Goal: Register for event/course

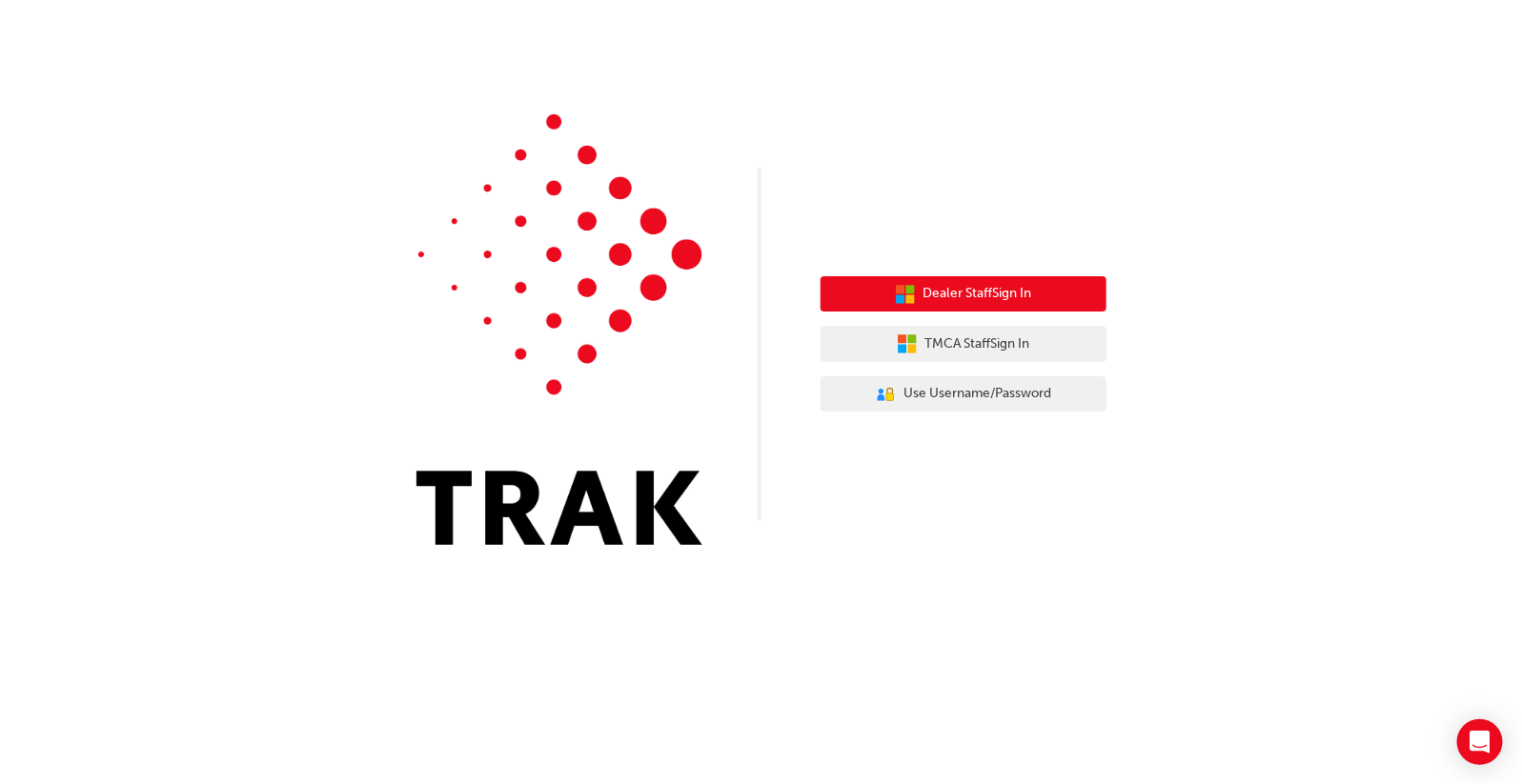
click at [953, 297] on span "Dealer Staff Sign In" at bounding box center [977, 294] width 108 height 22
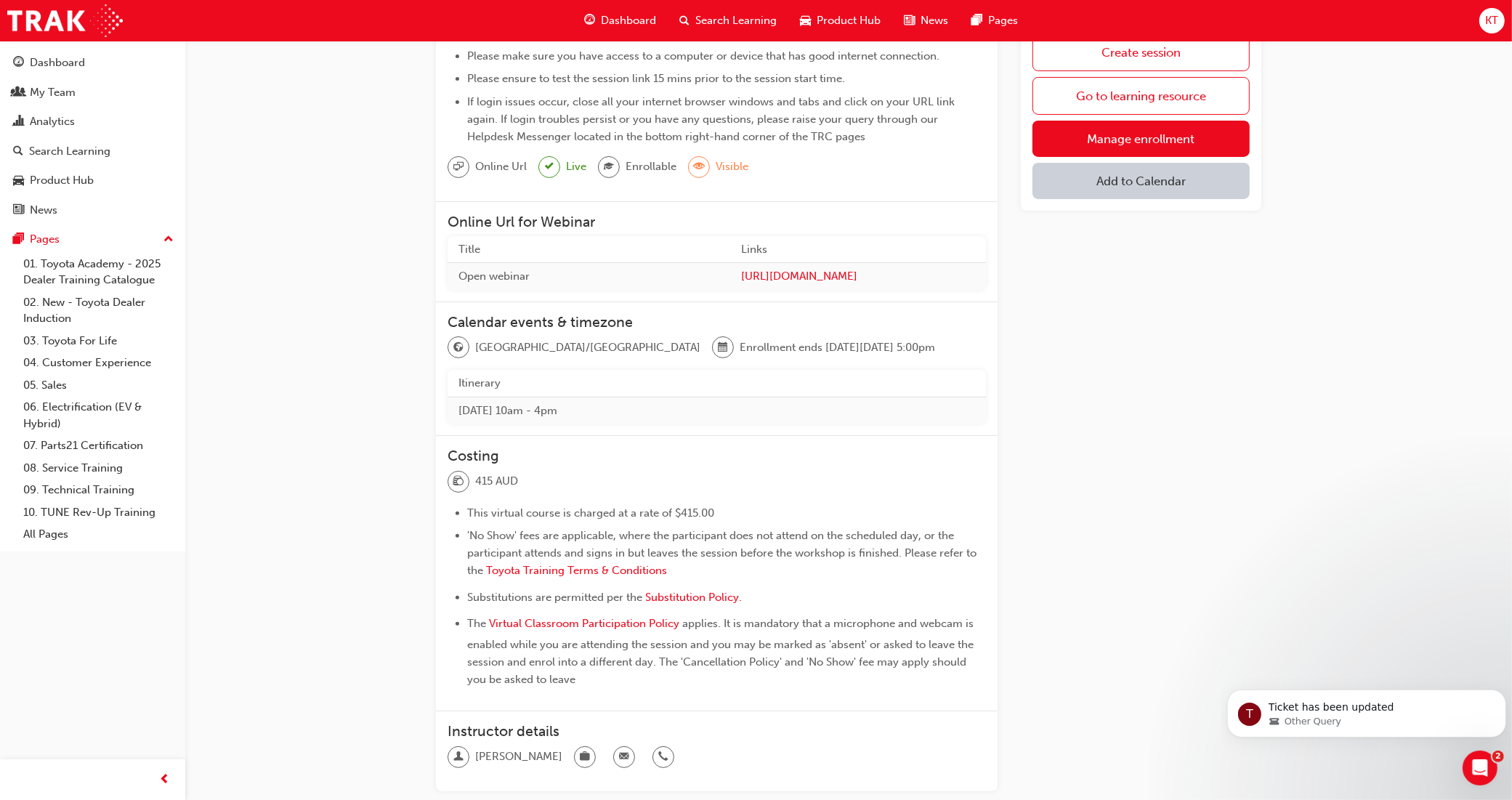
scroll to position [375, 0]
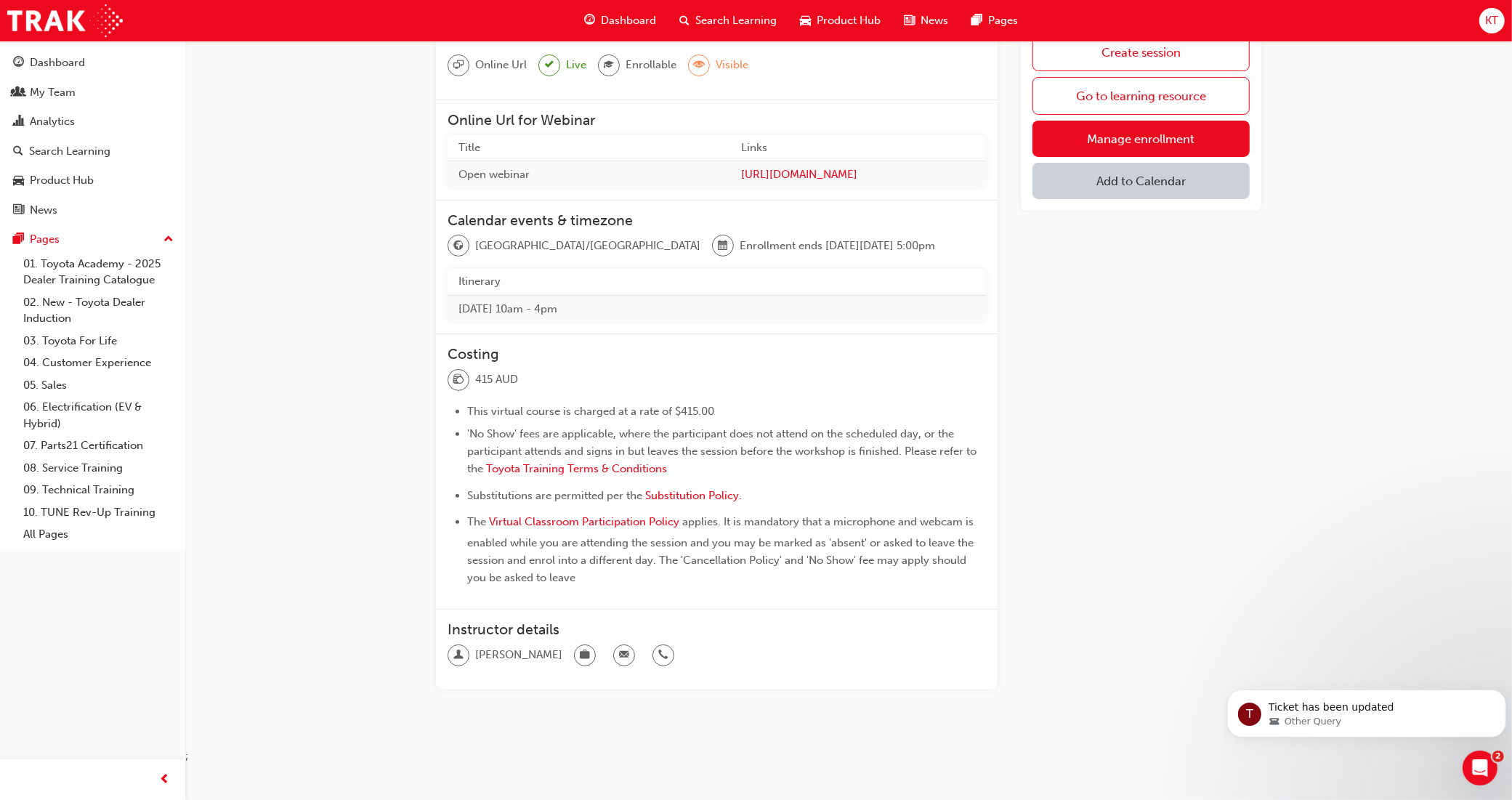
click at [619, 597] on span "email-icon" at bounding box center [624, 655] width 10 height 19
click at [613, 597] on div at bounding box center [624, 655] width 22 height 22
click at [653, 597] on div at bounding box center [663, 655] width 22 height 22
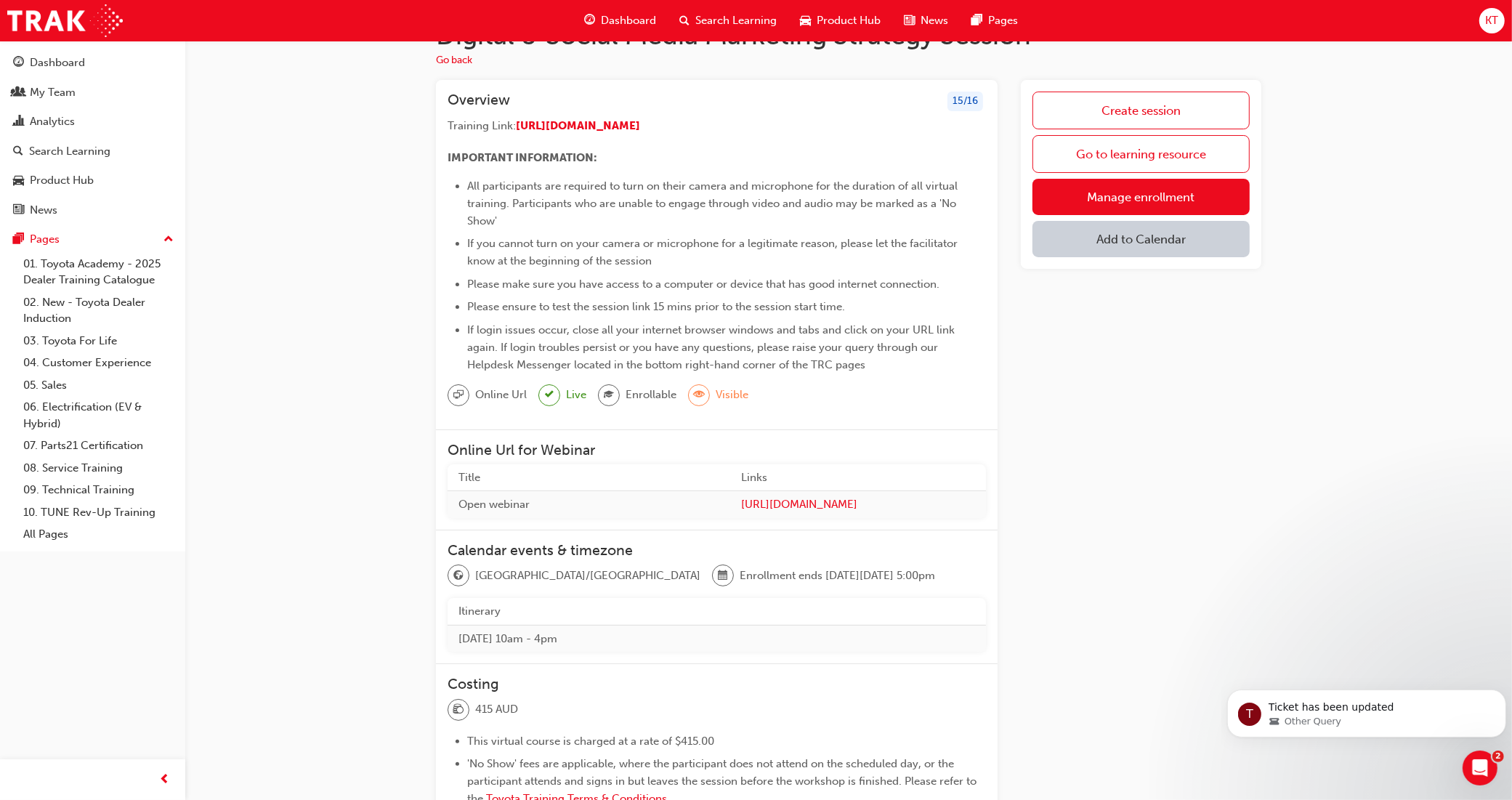
scroll to position [11, 0]
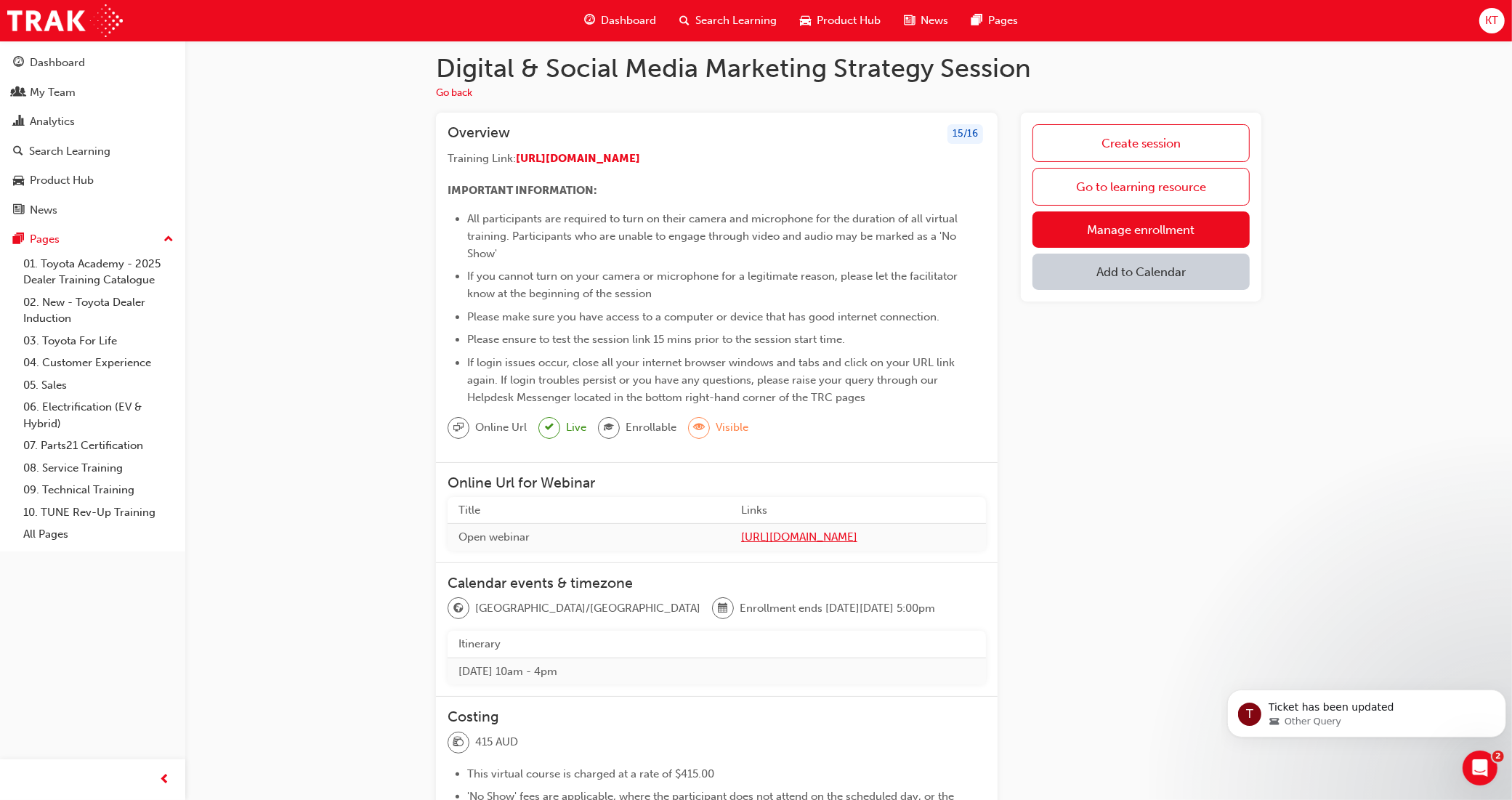
click at [785, 535] on span "[URL][DOMAIN_NAME]" at bounding box center [858, 537] width 234 height 17
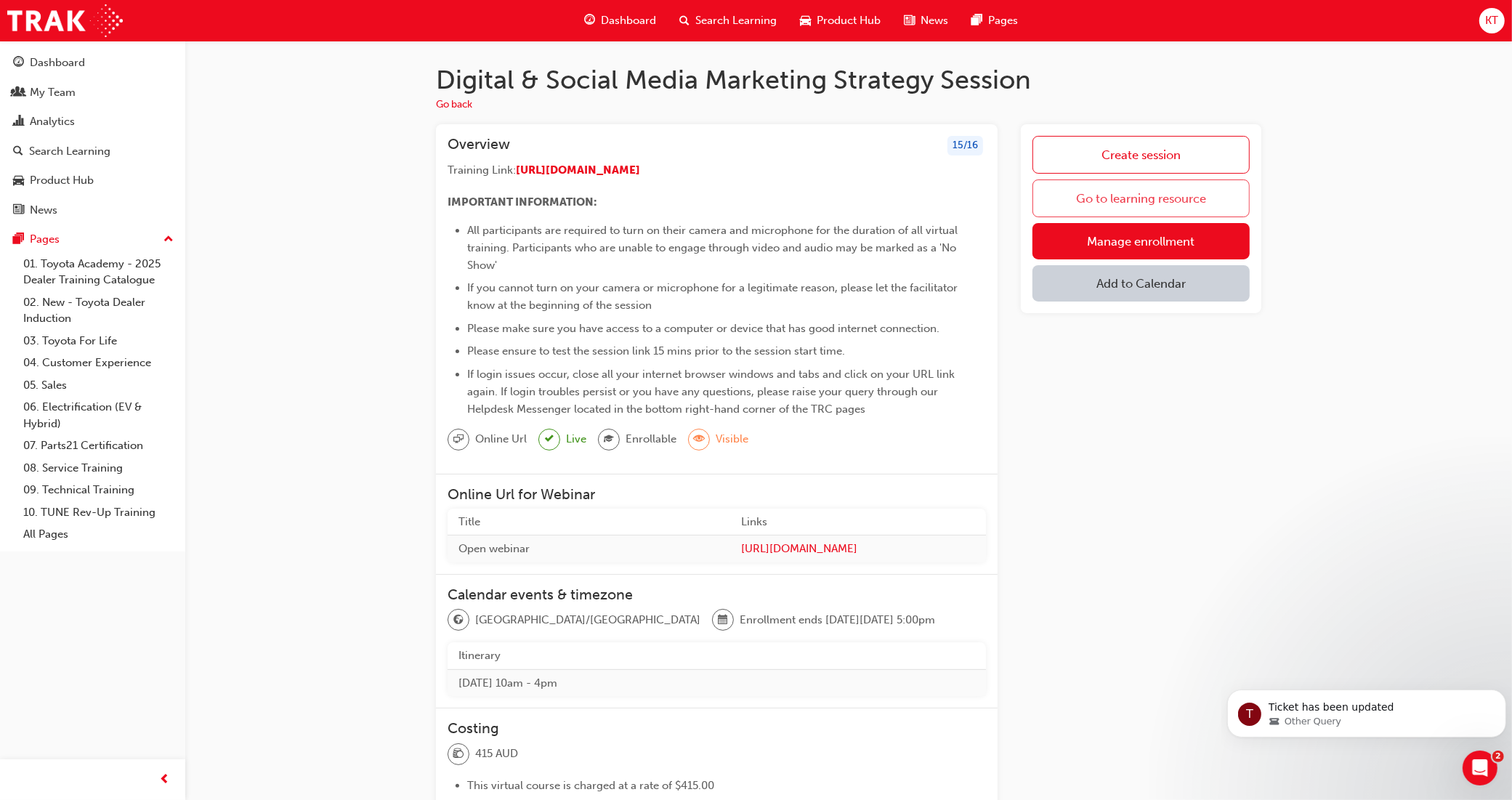
click at [1155, 193] on link "Go to learning resource" at bounding box center [1141, 198] width 217 height 38
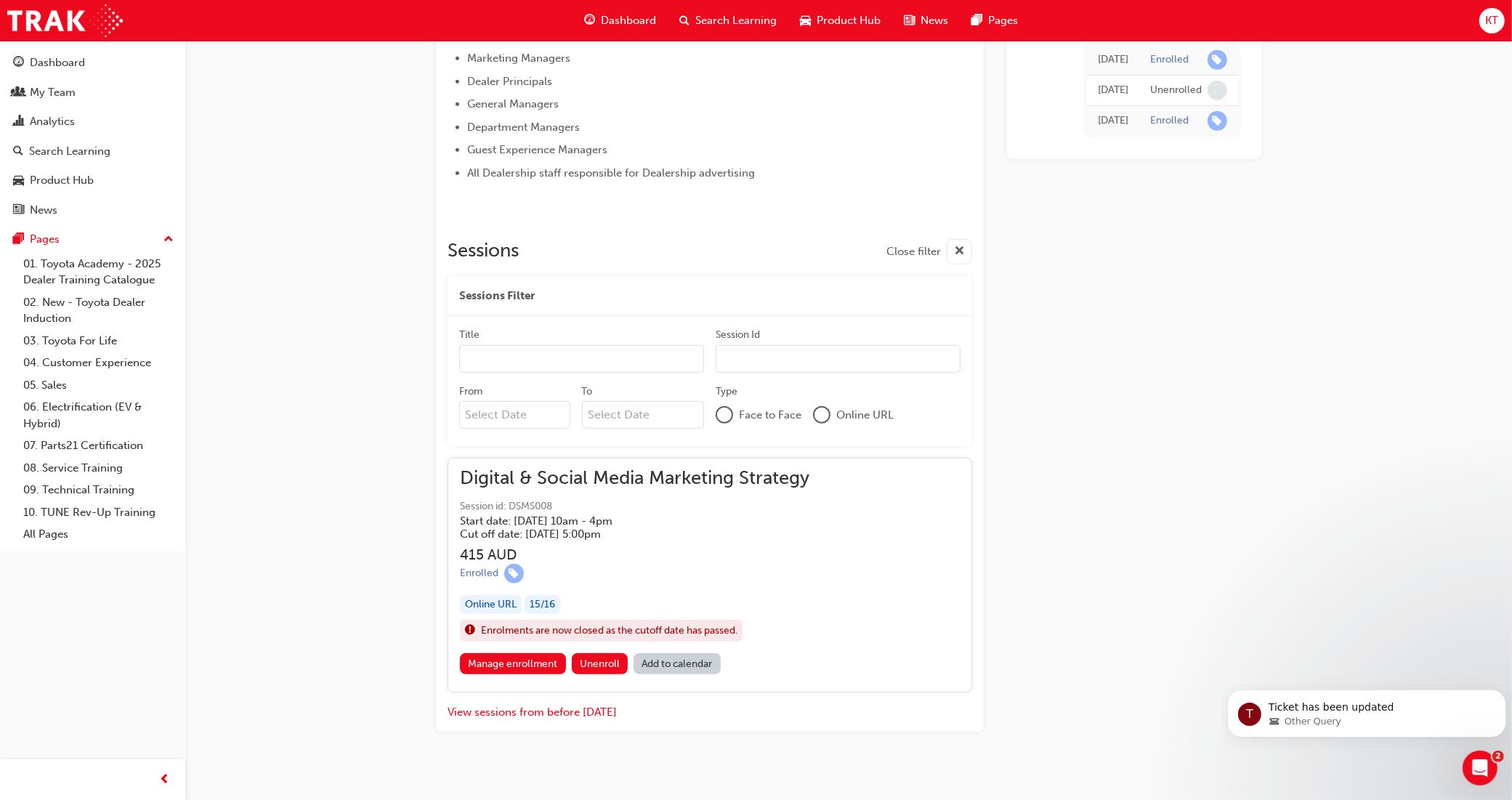
scroll to position [910, 0]
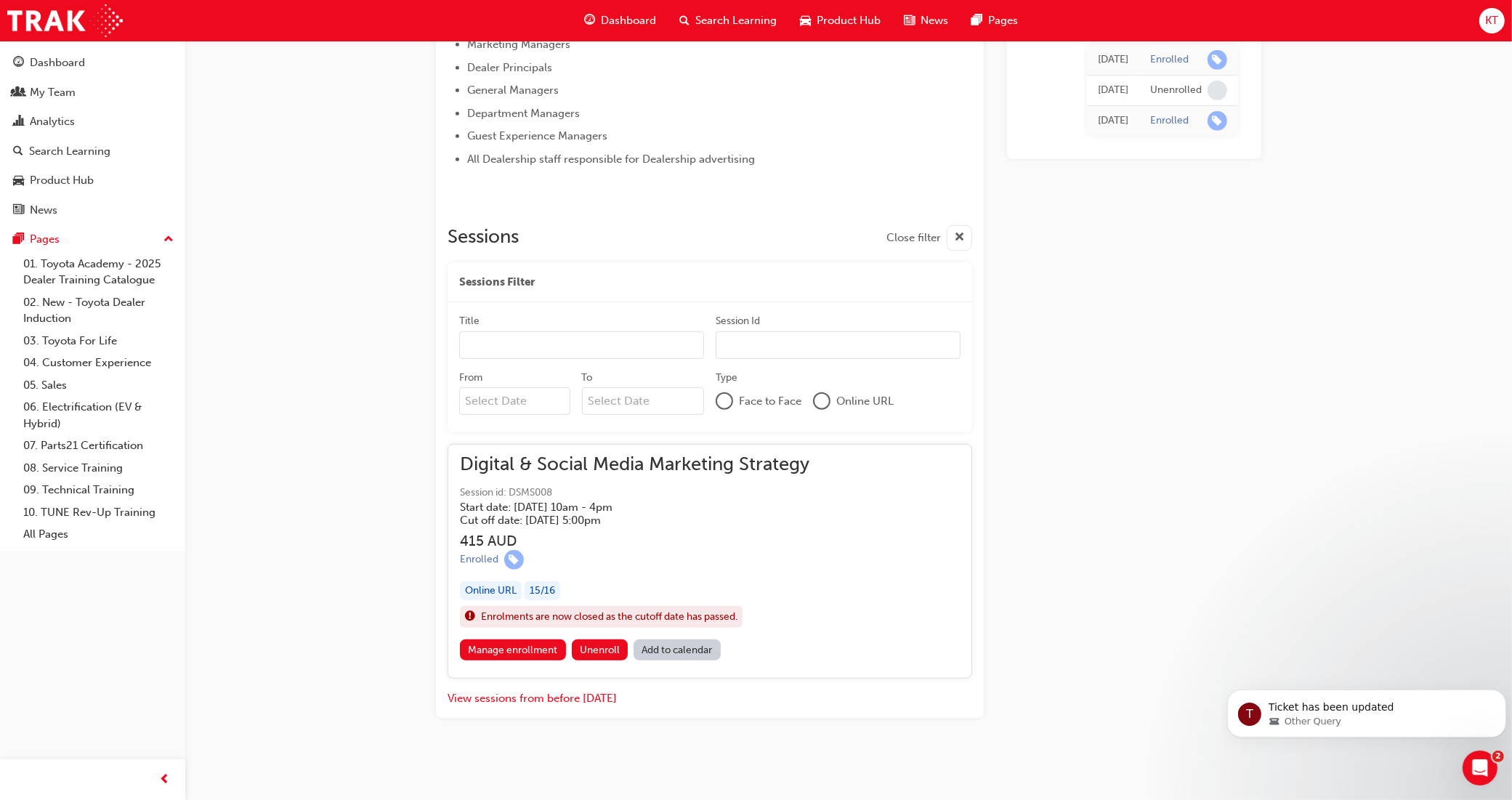
click at [597, 507] on h5 "Start date: [DATE] 10am - 4pm" at bounding box center [622, 506] width 326 height 13
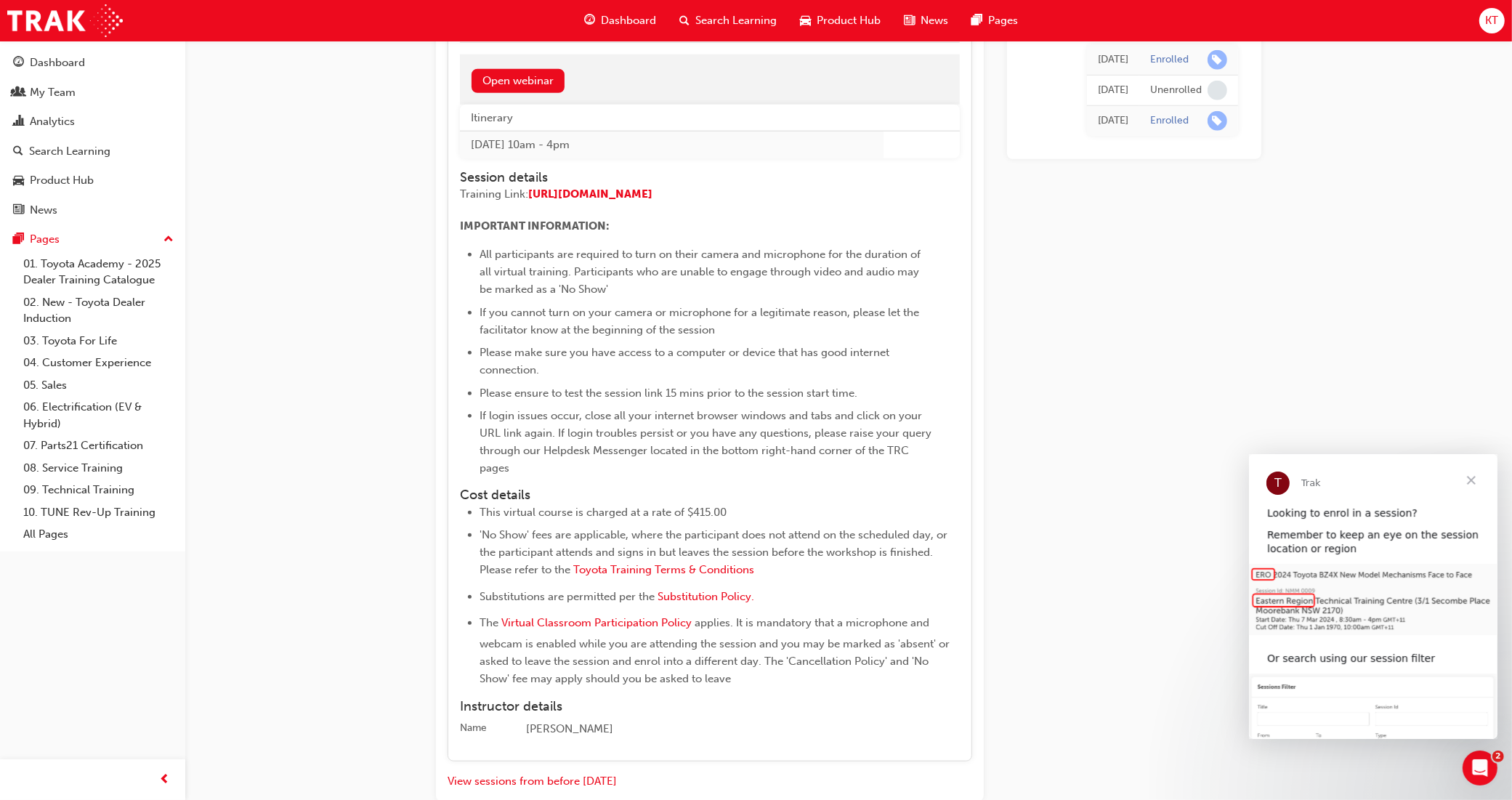
scroll to position [1629, 0]
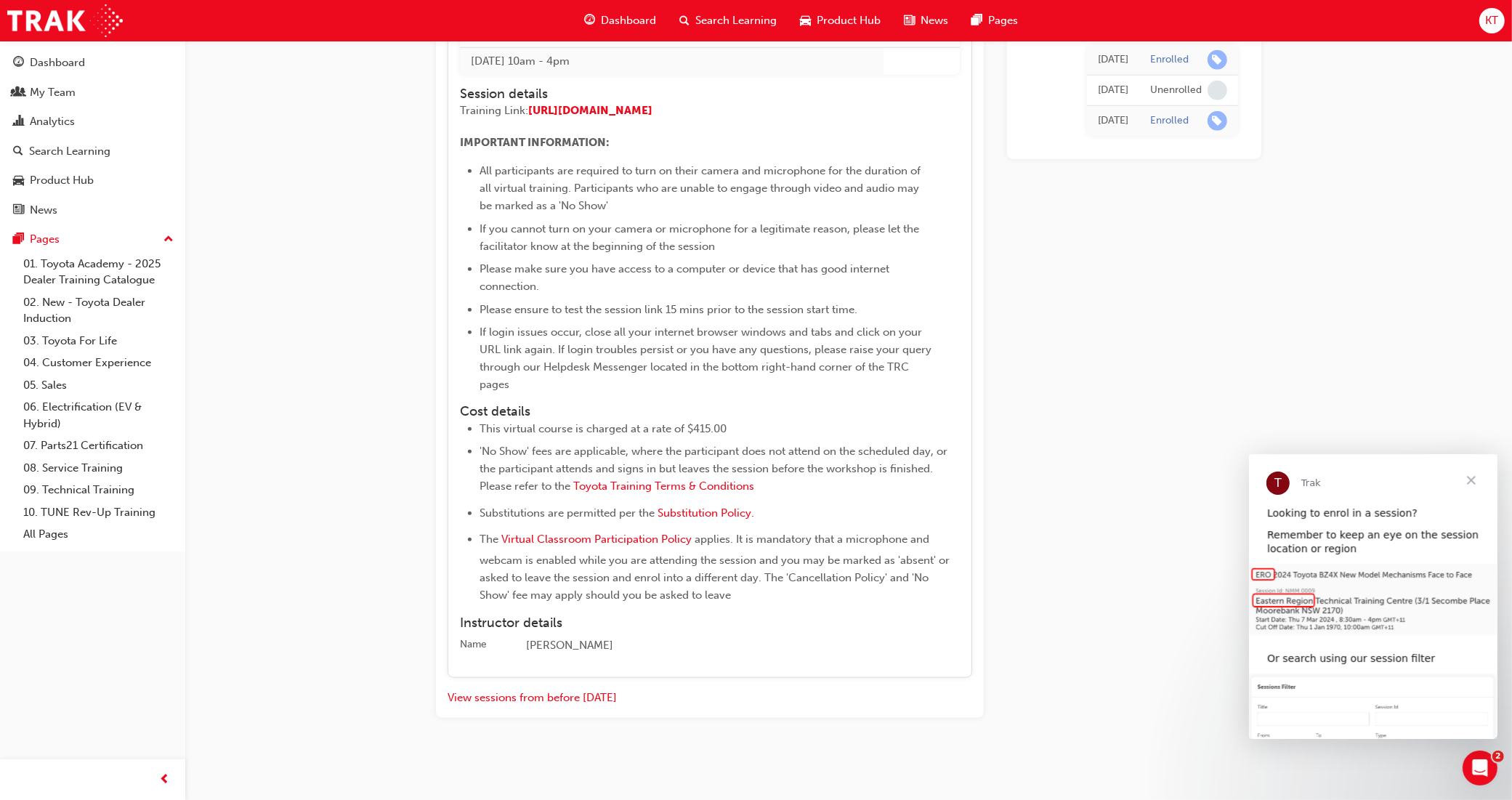
click at [566, 637] on div "[PERSON_NAME]" at bounding box center [743, 646] width 434 height 17
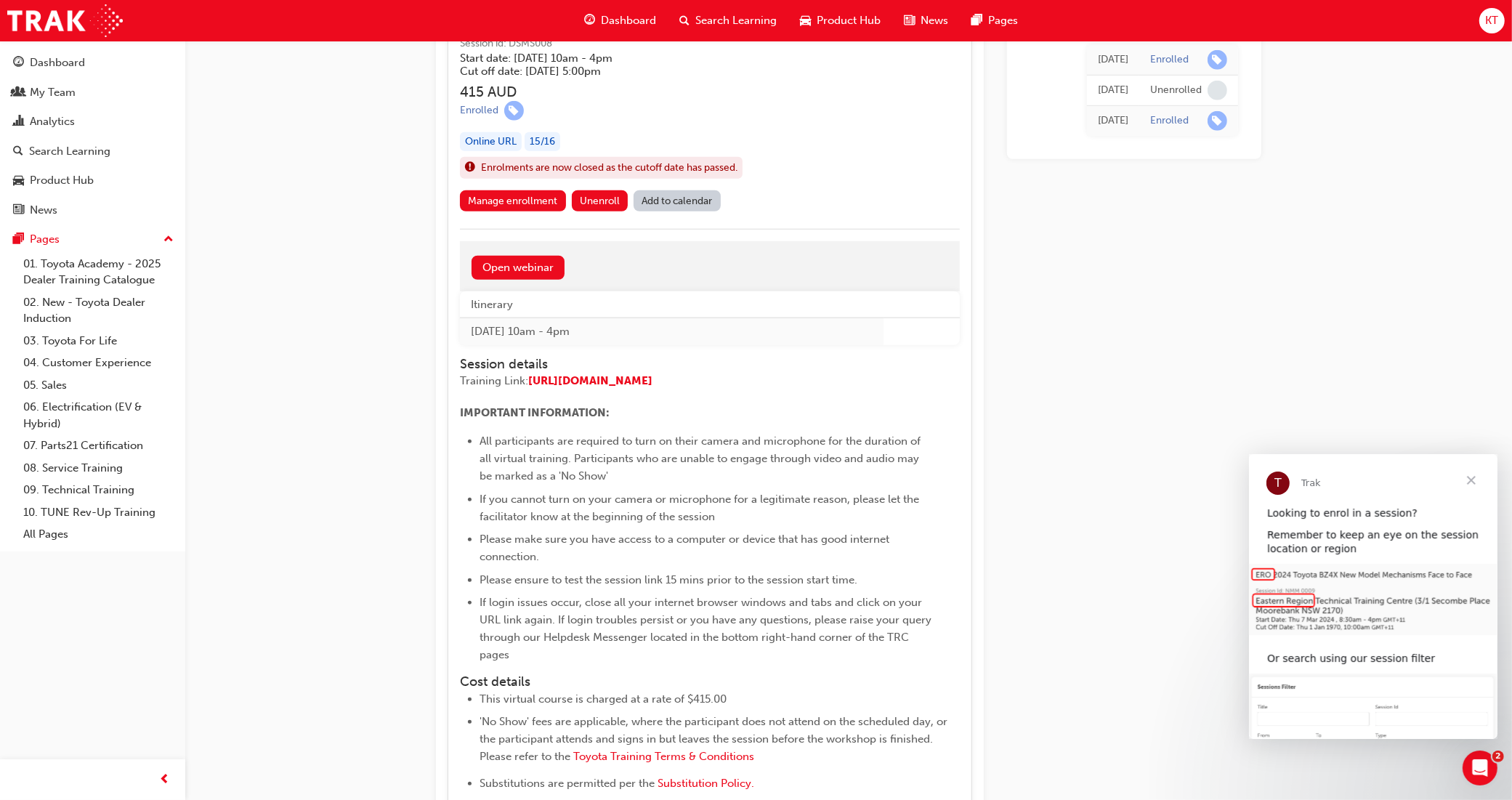
scroll to position [1356, 0]
click at [520, 267] on link "Open webinar" at bounding box center [518, 270] width 93 height 24
